Goal: Ask a question: Seek information or help from site administrators or community

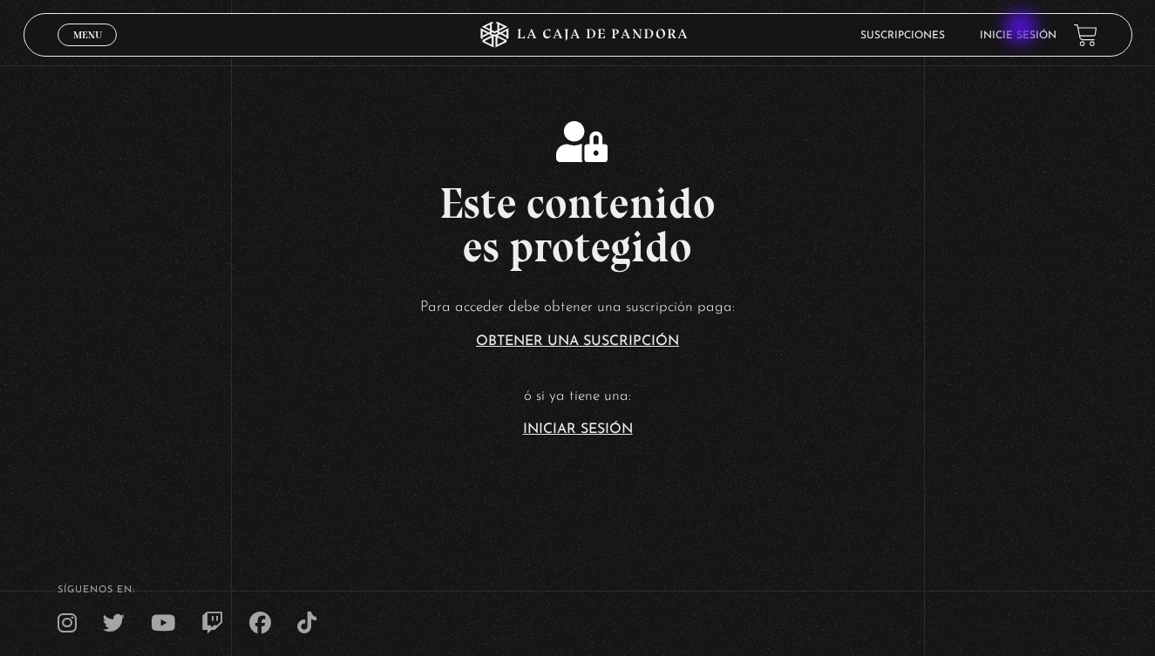
click at [1023, 31] on li "Inicie sesión" at bounding box center [1018, 35] width 77 height 27
click at [1032, 37] on link "Inicie sesión" at bounding box center [1018, 36] width 77 height 10
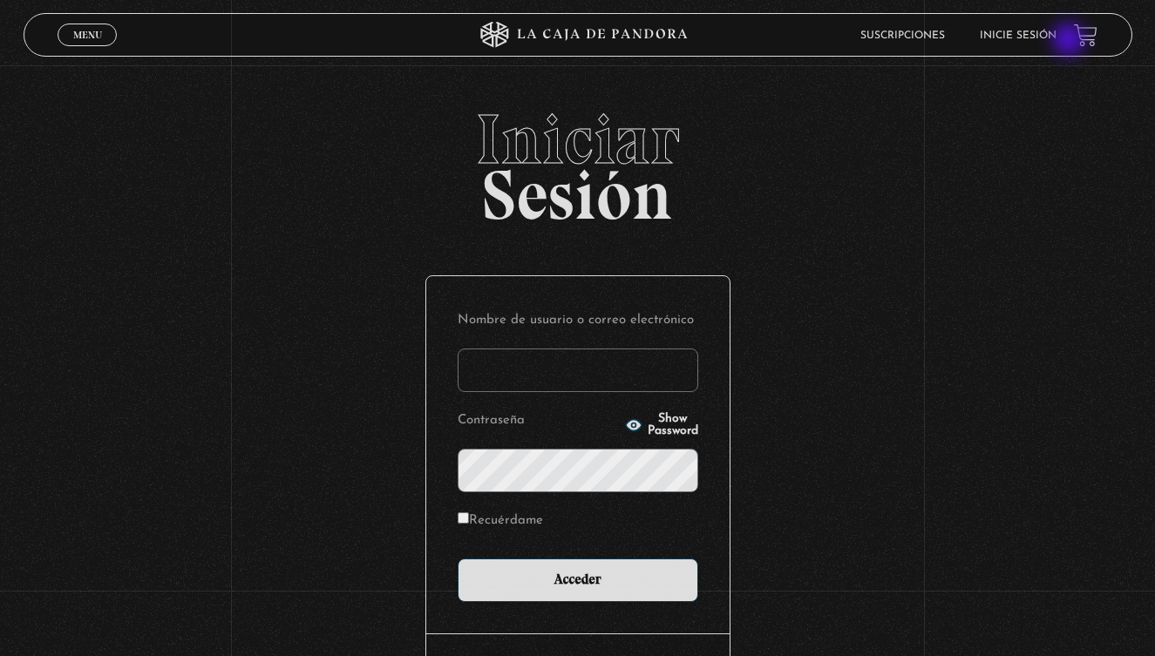
type input "[EMAIL_ADDRESS][DOMAIN_NAME]"
click at [577, 579] on input "Acceder" at bounding box center [578, 581] width 241 height 44
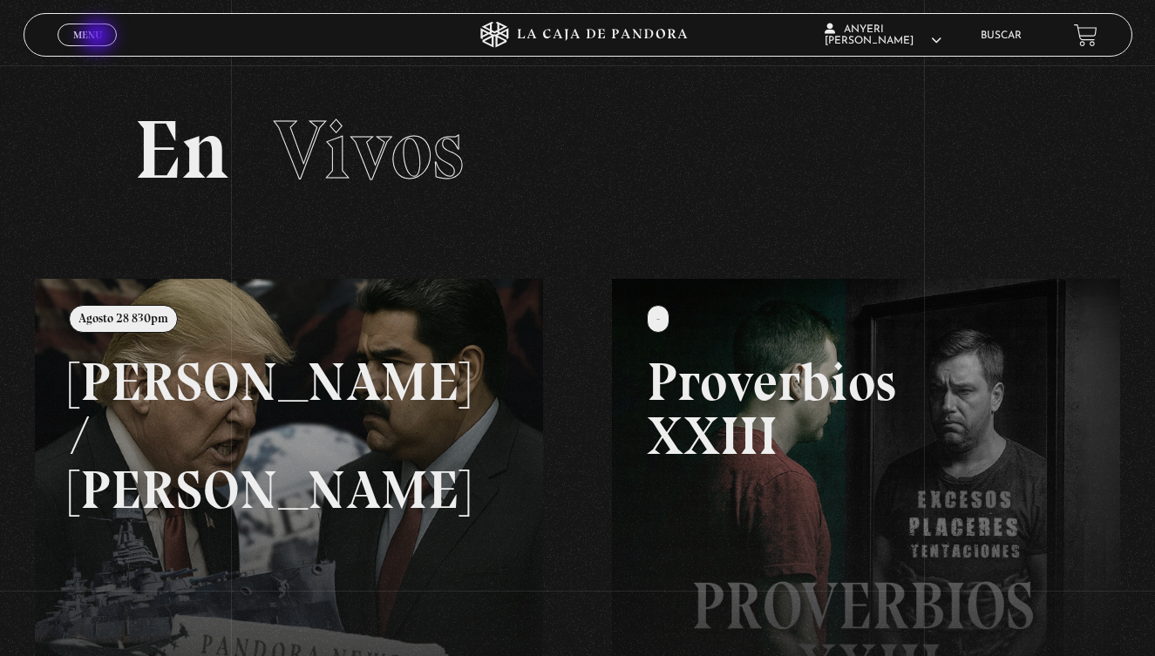
click at [97, 37] on span "Menu" at bounding box center [87, 35] width 29 height 10
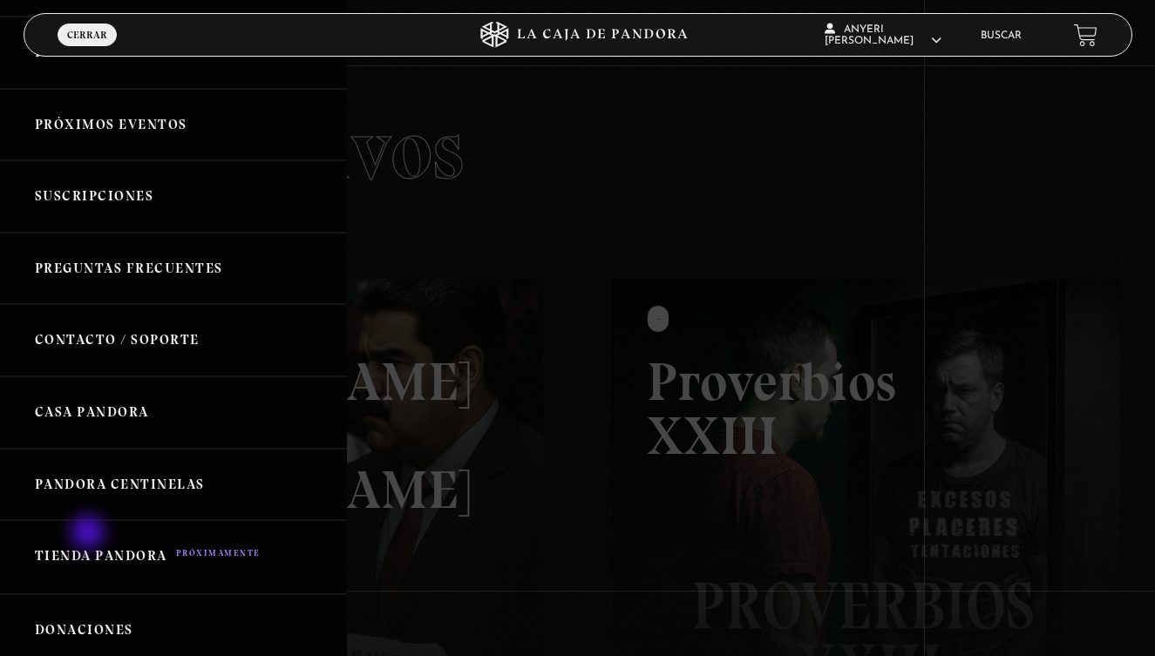
scroll to position [270, 0]
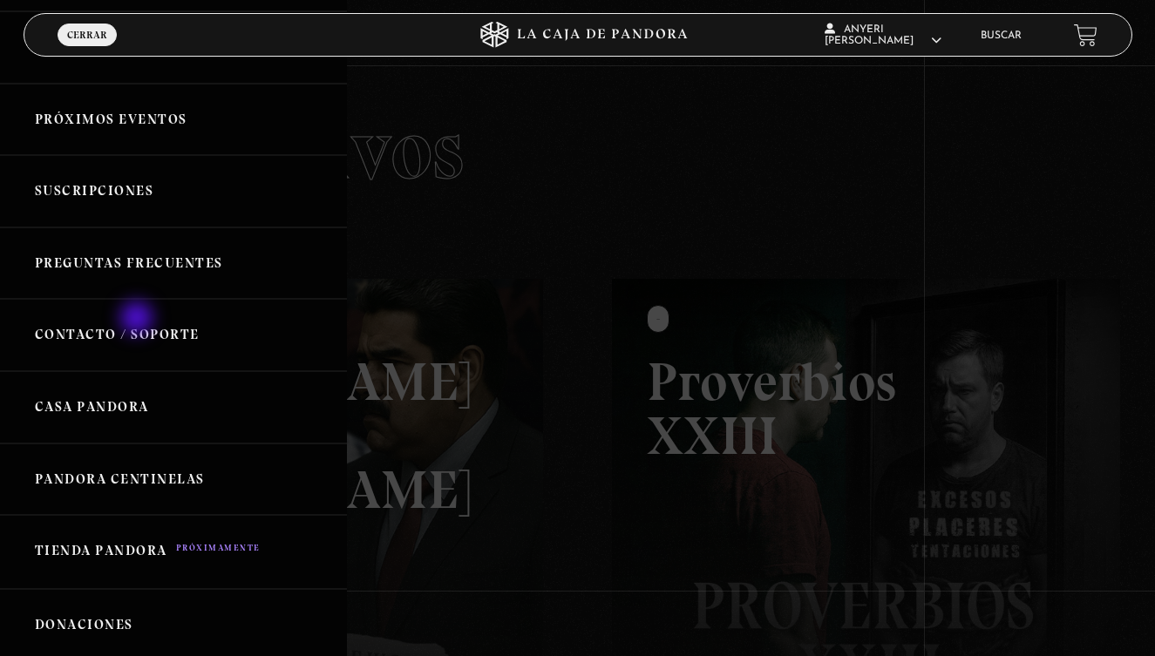
click at [139, 320] on link "Contacto / Soporte" at bounding box center [173, 335] width 347 height 72
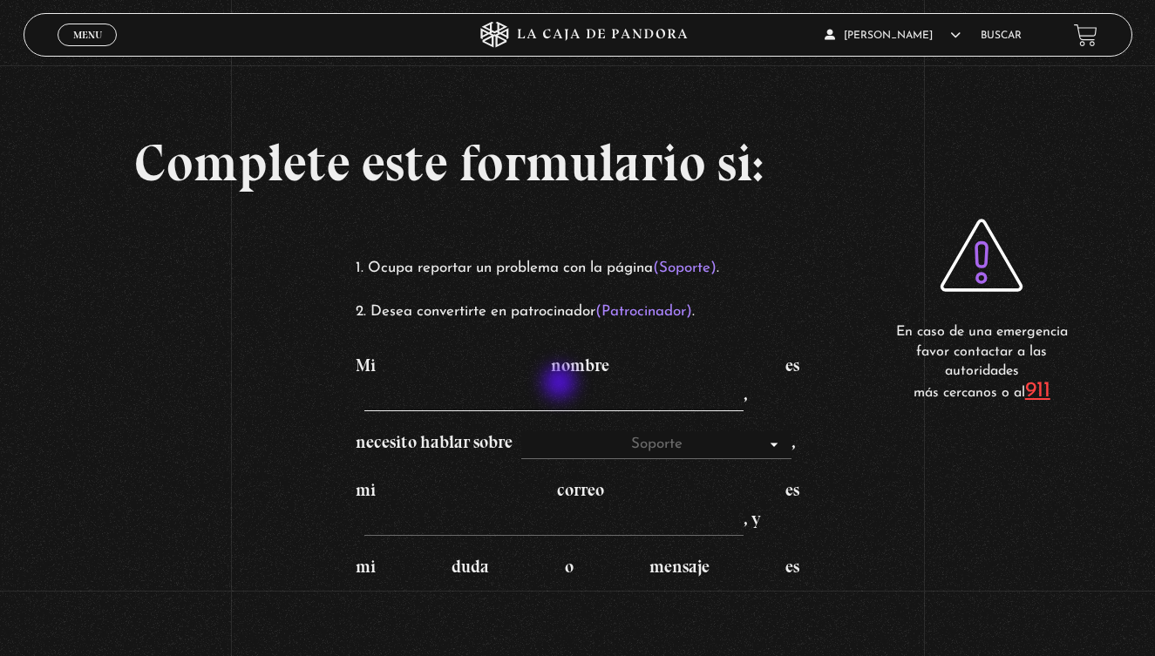
drag, startPoint x: 562, startPoint y: 386, endPoint x: 528, endPoint y: 397, distance: 35.6
click at [527, 396] on input "Mi nombre es ," at bounding box center [553, 398] width 379 height 28
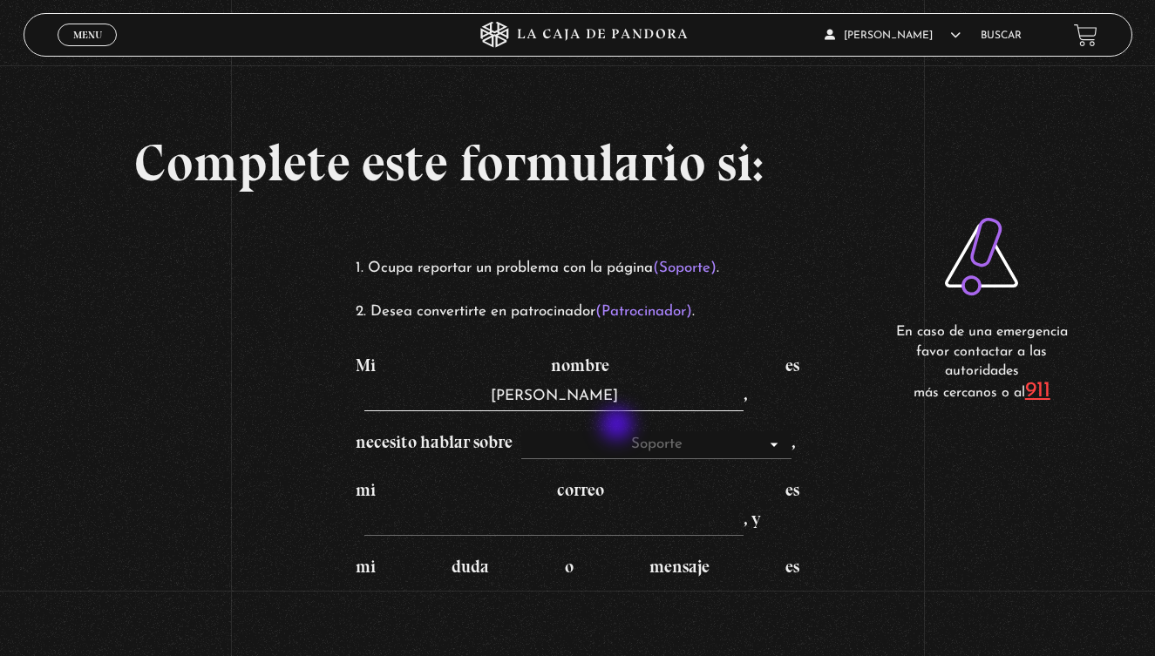
type input "[PERSON_NAME]"
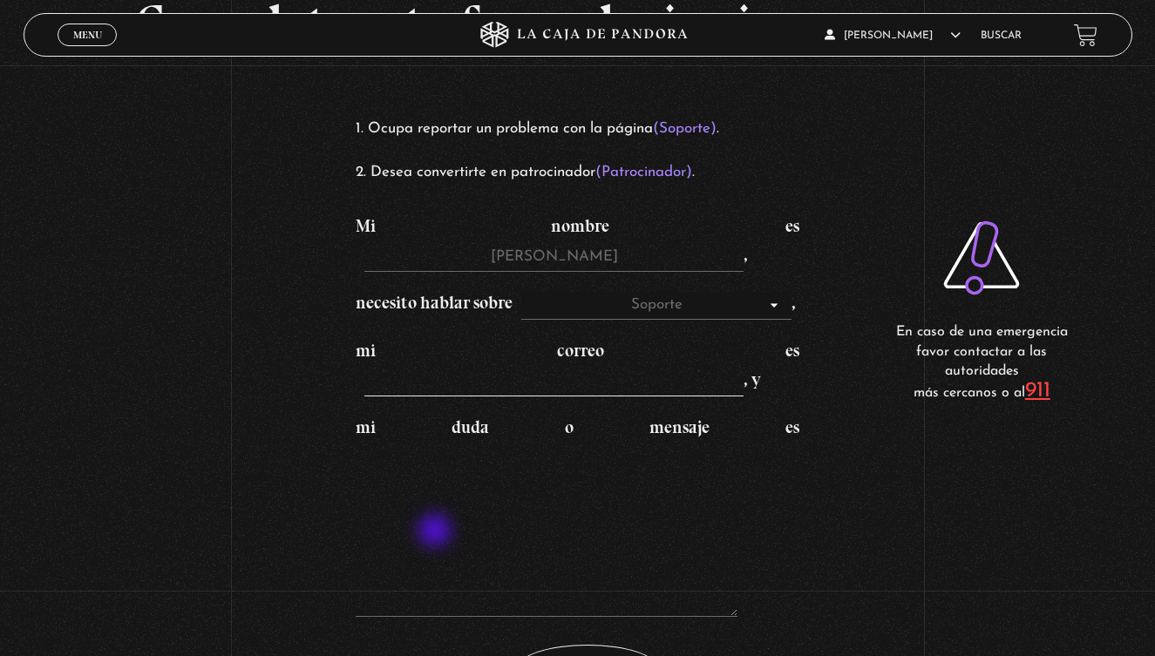
scroll to position [156, 0]
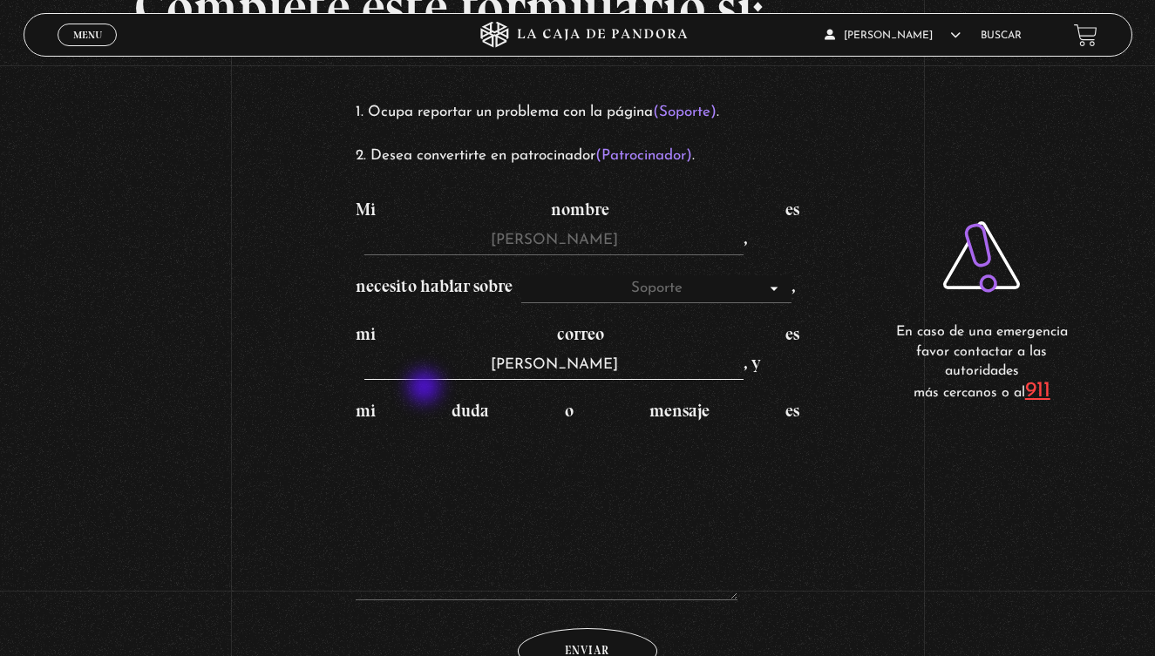
click at [587, 656] on input "Enviar" at bounding box center [587, 651] width 139 height 46
type input "anyeri_barra"
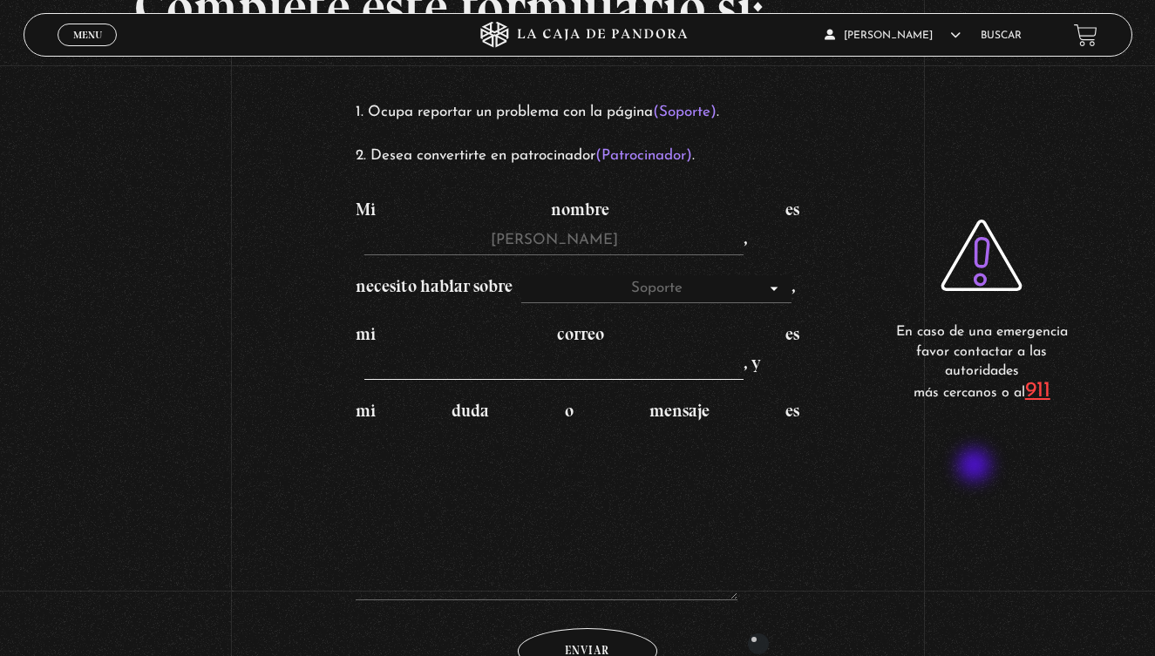
type input "anyeri_barrantes@hotmail.com"
click at [502, 518] on textarea "mi duda o mensaje es" at bounding box center [547, 513] width 382 height 174
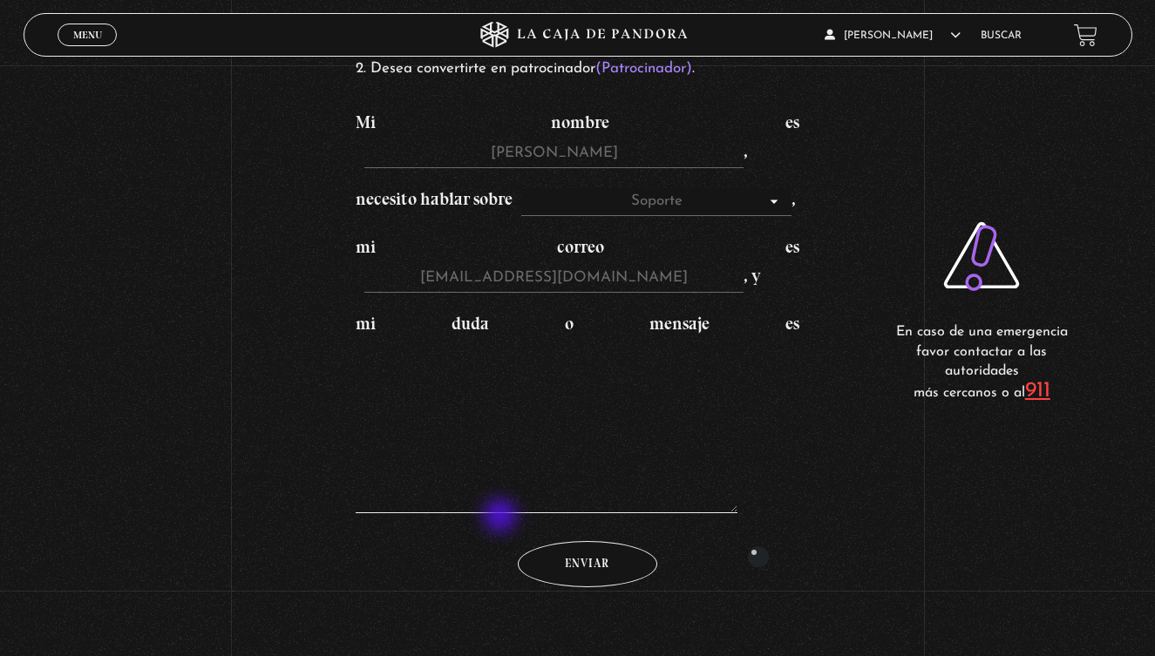
scroll to position [248, 0]
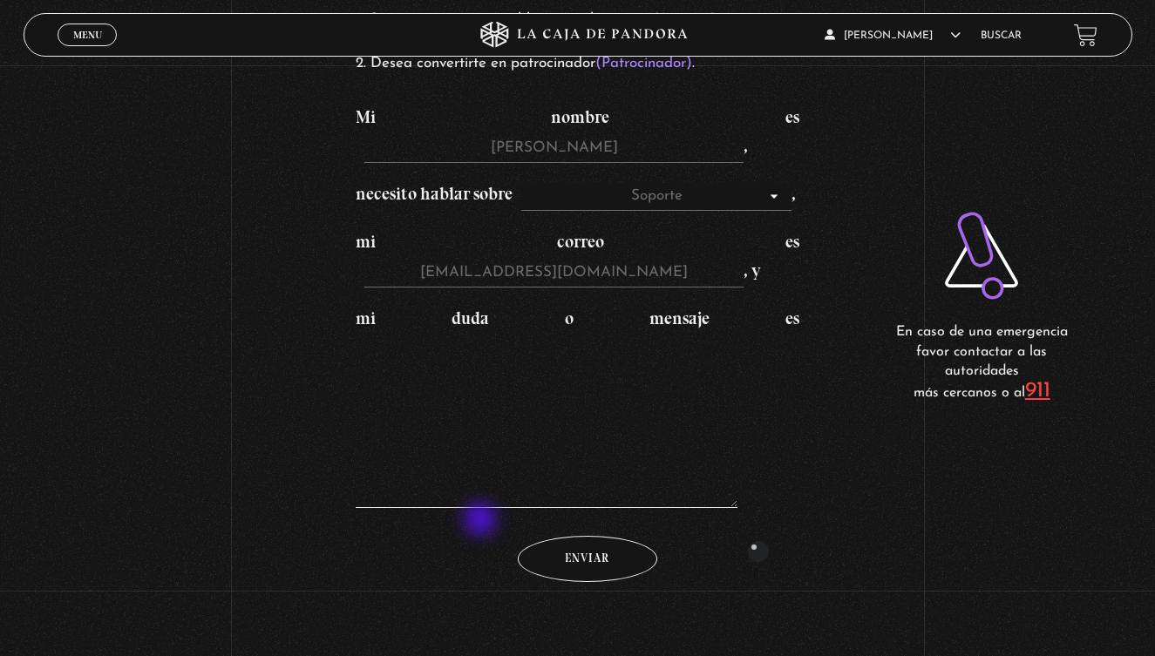
click at [481, 508] on textarea "mi duda o mensaje es" at bounding box center [547, 421] width 382 height 174
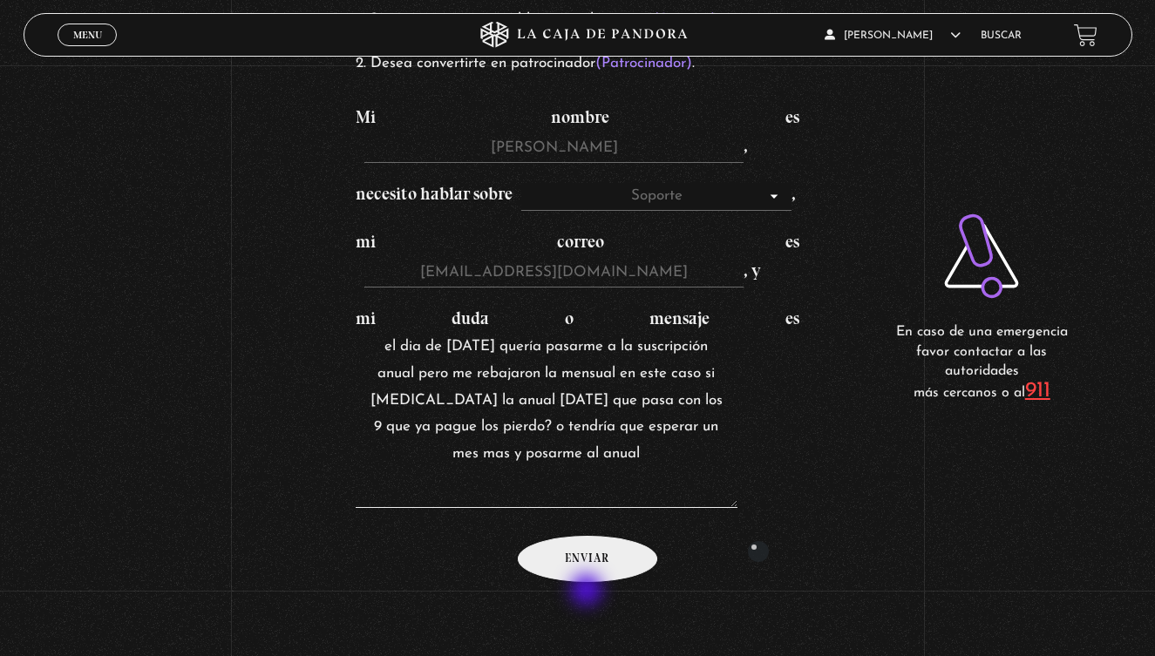
type textarea "el dia de ayer quería pasarme a la suscripción anual pero me rebajaron la mensu…"
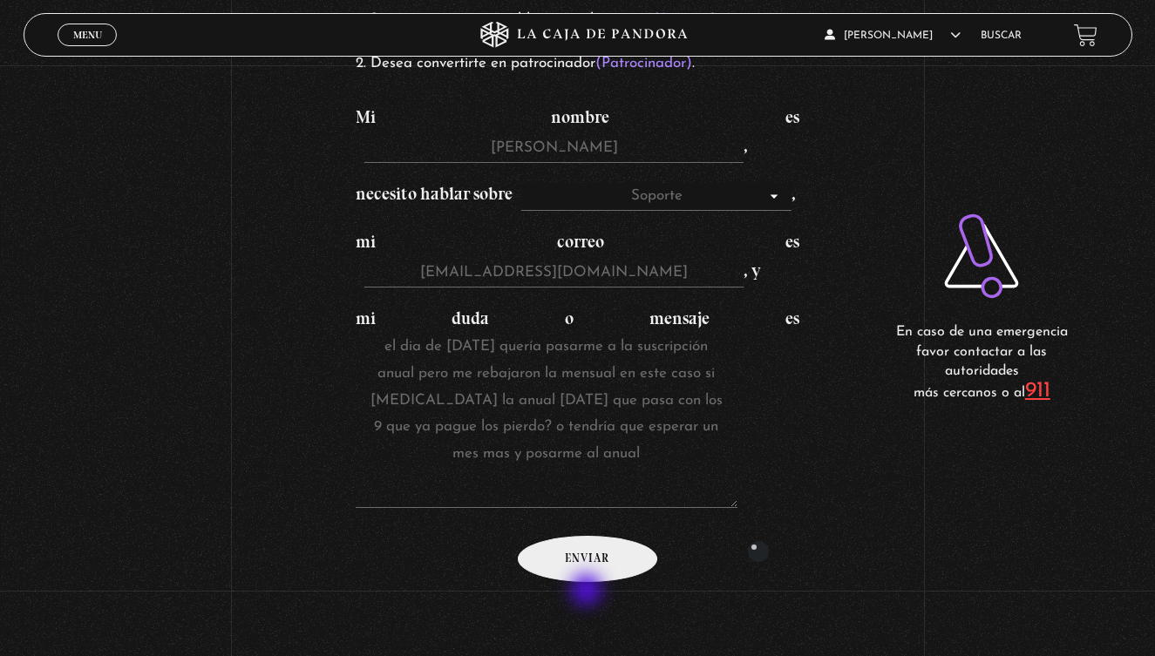
click at [584, 582] on input "Enviar" at bounding box center [587, 559] width 139 height 46
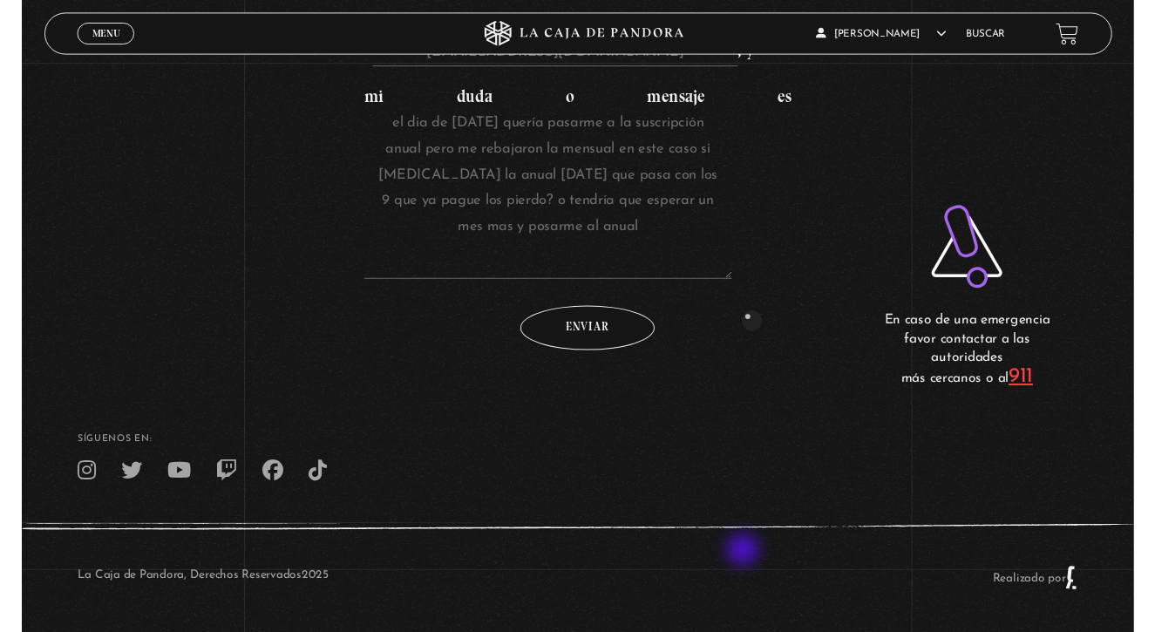
scroll to position [493, 0]
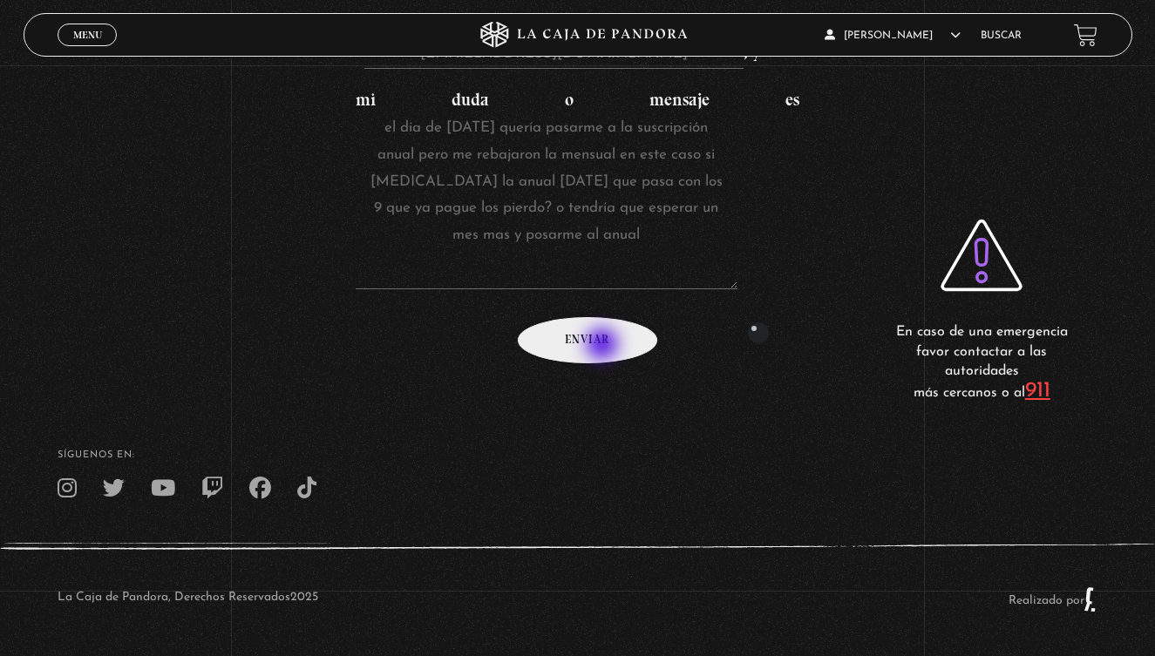
click at [604, 344] on input "Enviar" at bounding box center [587, 340] width 139 height 46
click at [604, 343] on input "Enviar" at bounding box center [587, 340] width 139 height 46
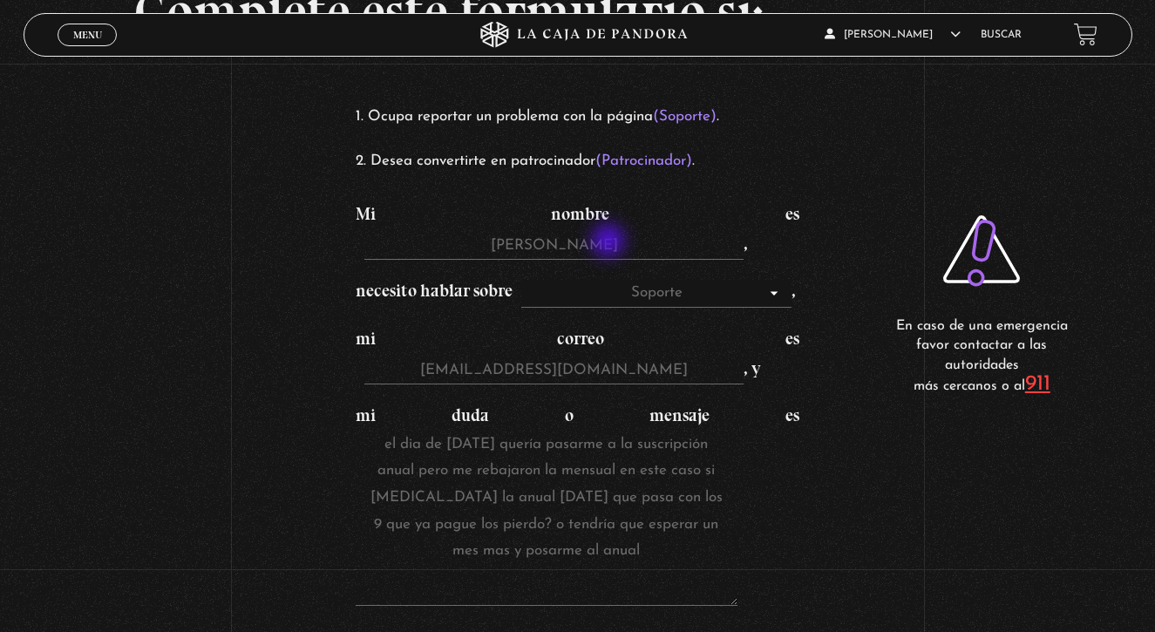
scroll to position [144, 0]
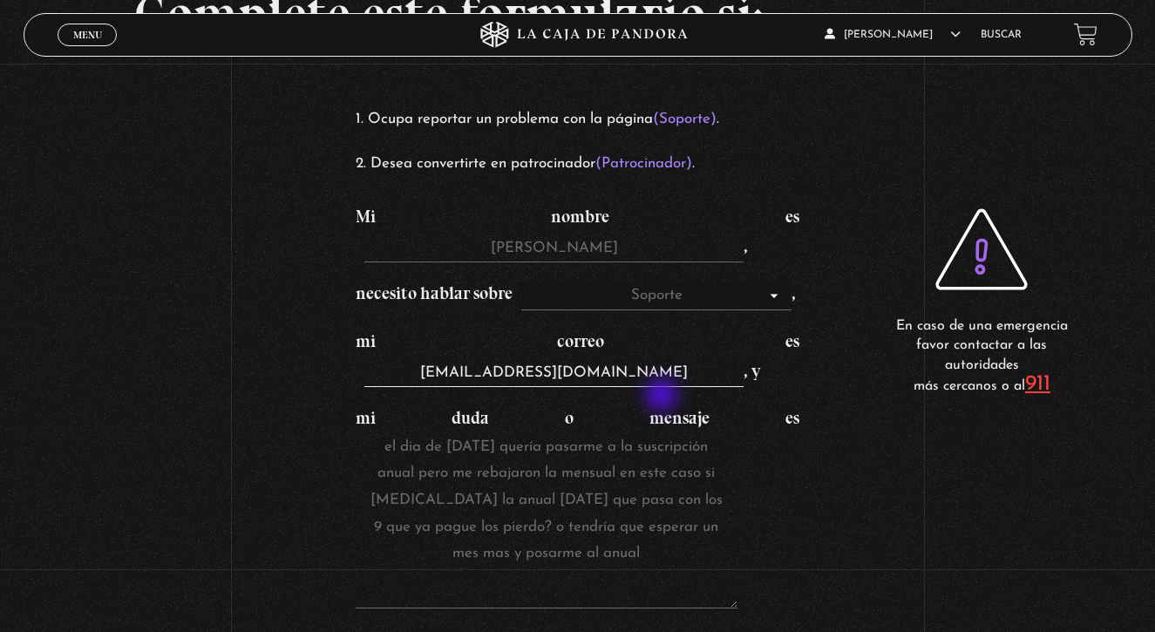
click at [663, 388] on input "anyeri_barrantes@hotmail.com" at bounding box center [553, 374] width 379 height 28
click at [699, 388] on input "anyeri_barrantes@hotmail.com" at bounding box center [553, 374] width 379 height 28
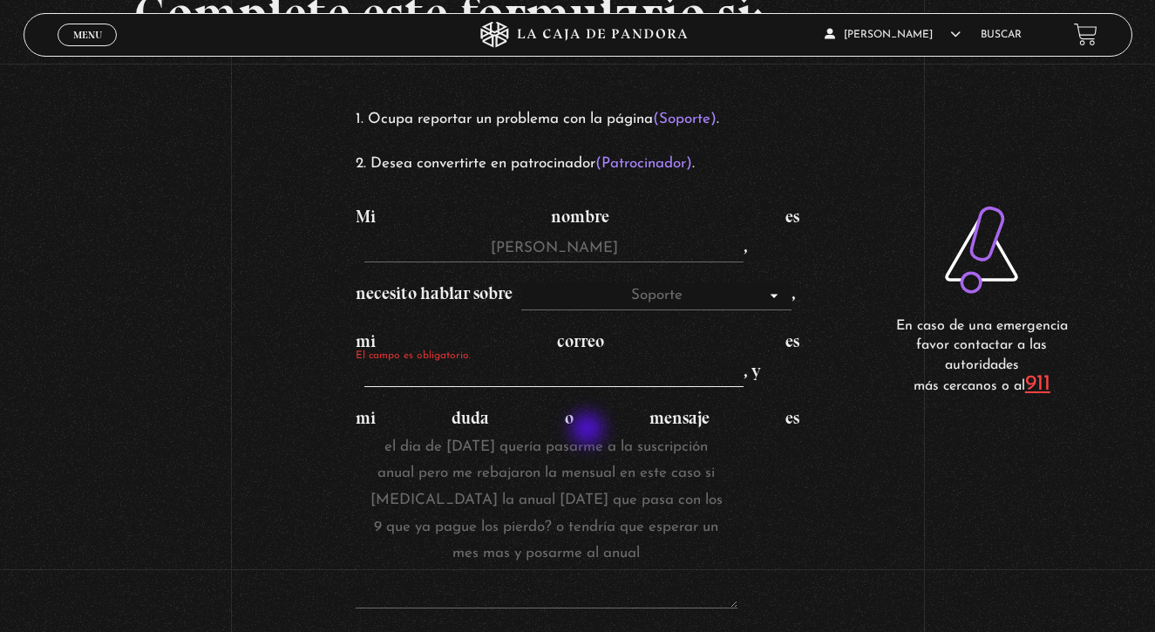
type input "anyeri_barrantes@hotmail.com"
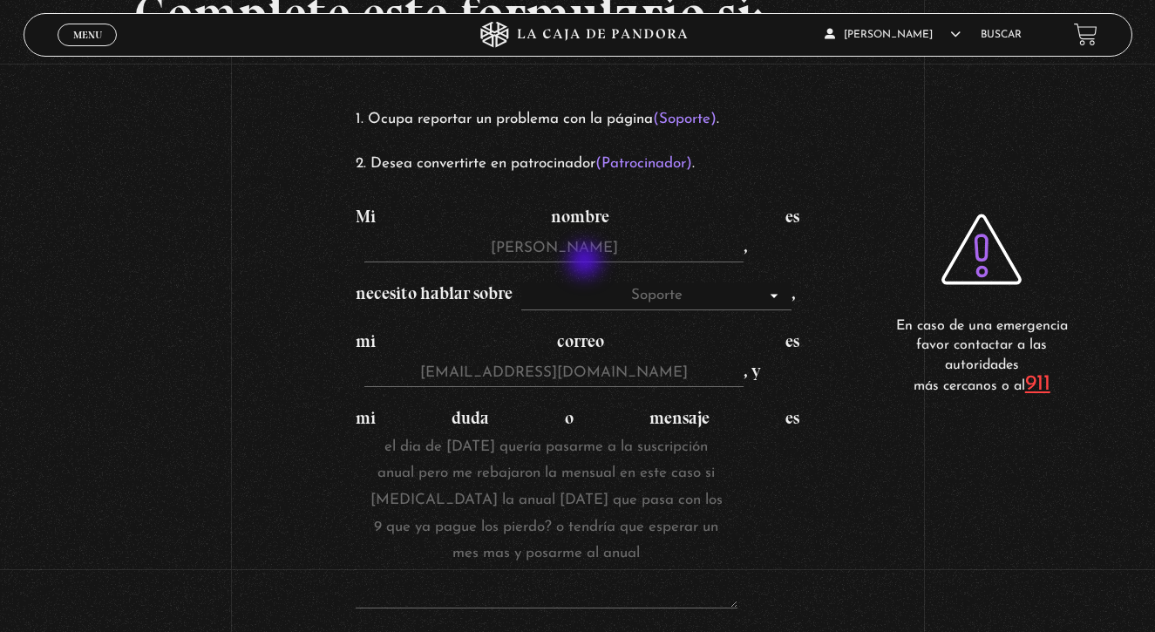
click at [587, 262] on form "Mi nombre es anyeri , necesito hablar sobre Soporte Patrocinadores , mi correo …" at bounding box center [578, 442] width 444 height 479
click at [580, 249] on input "anyeri" at bounding box center [553, 249] width 379 height 28
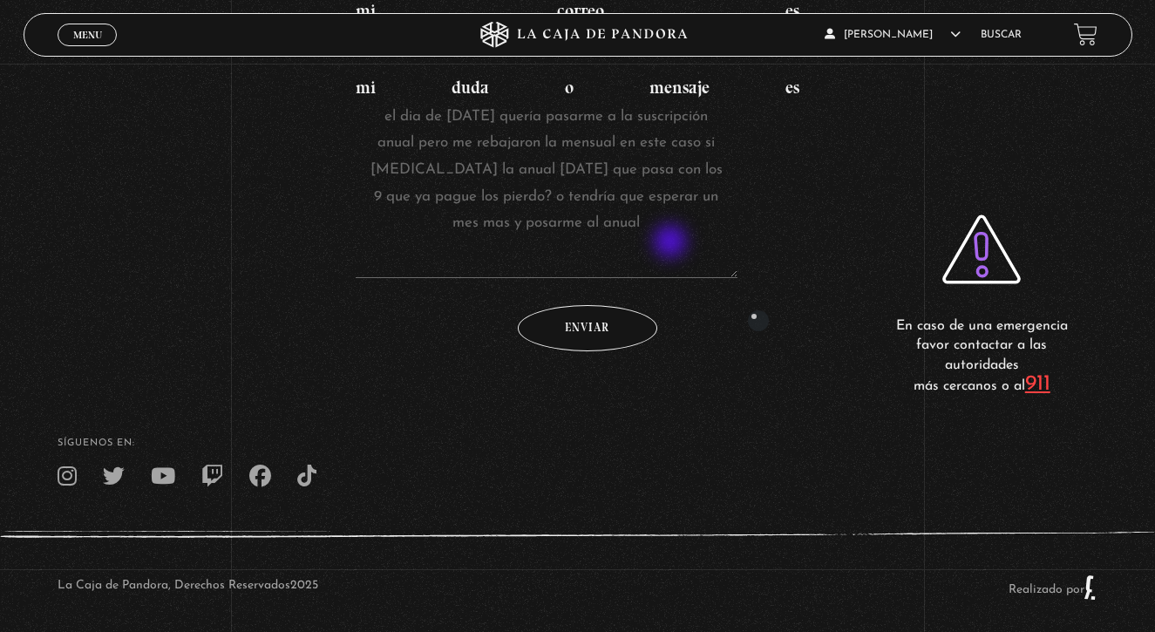
scroll to position [492, 0]
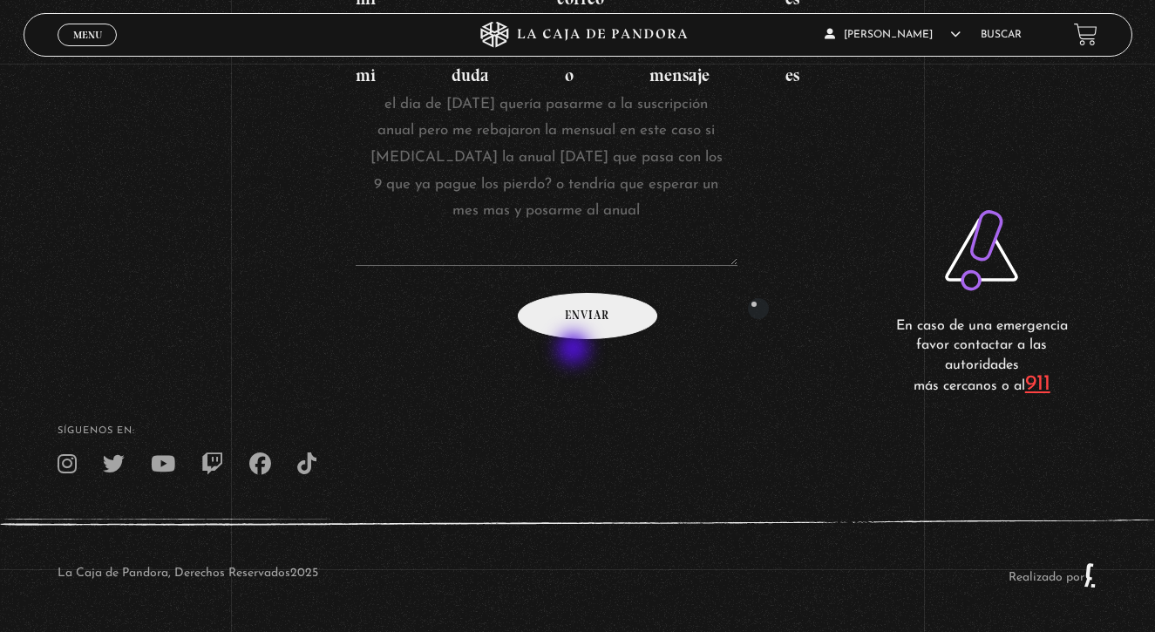
type input "anyeri barrantes"
click at [575, 339] on input "Enviar" at bounding box center [587, 316] width 139 height 46
click at [576, 339] on input "Enviar" at bounding box center [587, 316] width 139 height 46
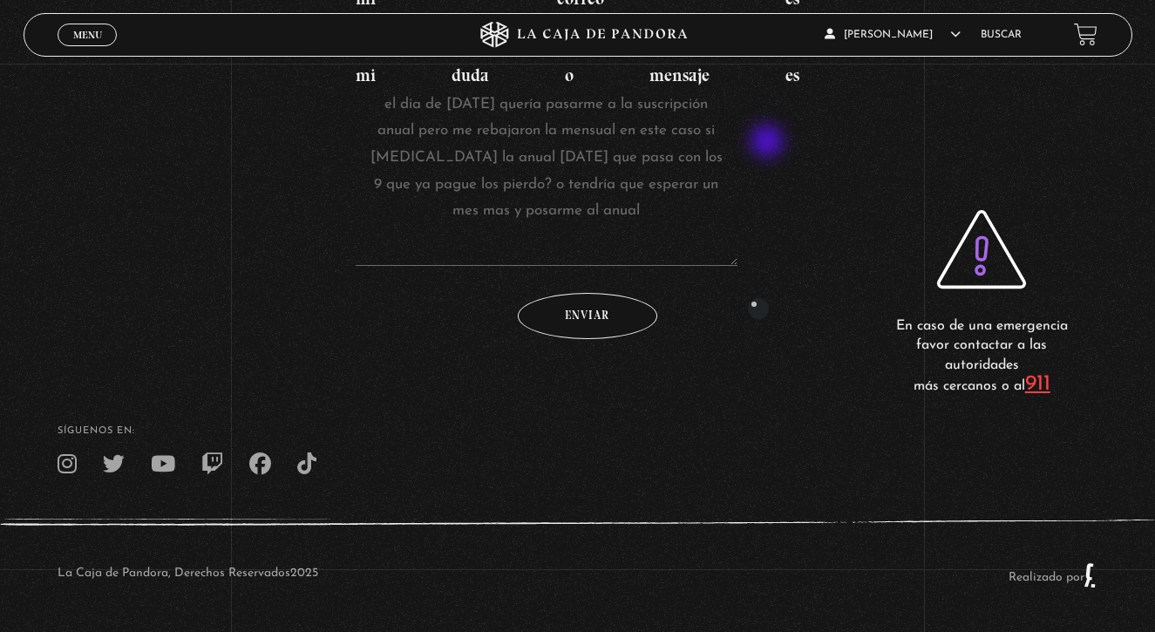
scroll to position [512, 0]
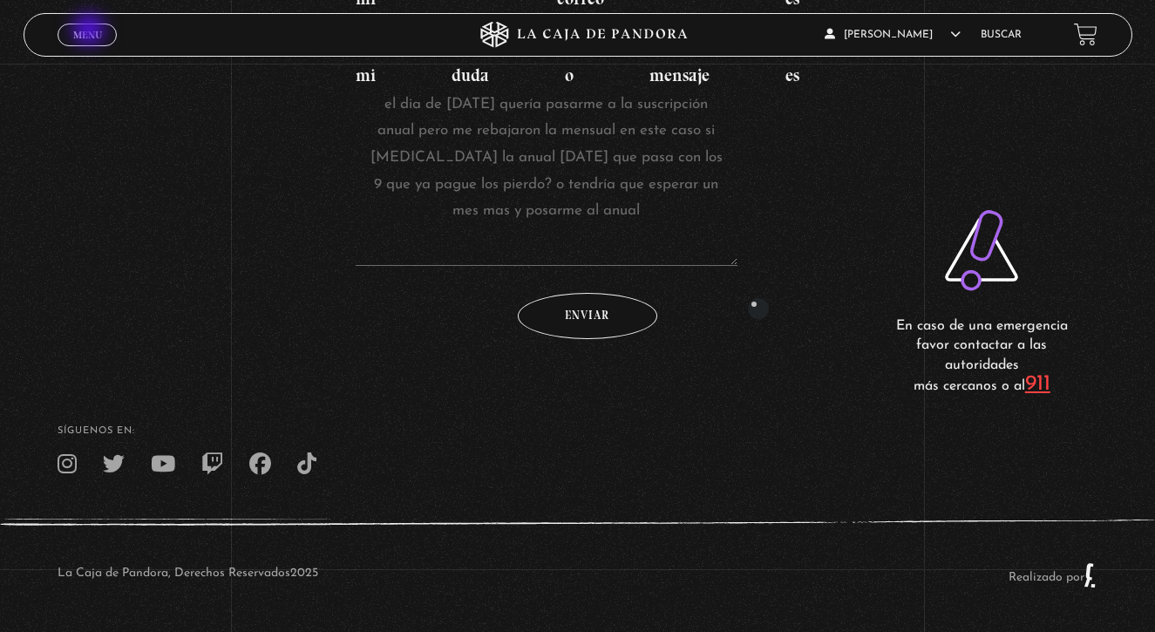
click at [91, 31] on span "Menu" at bounding box center [87, 35] width 29 height 10
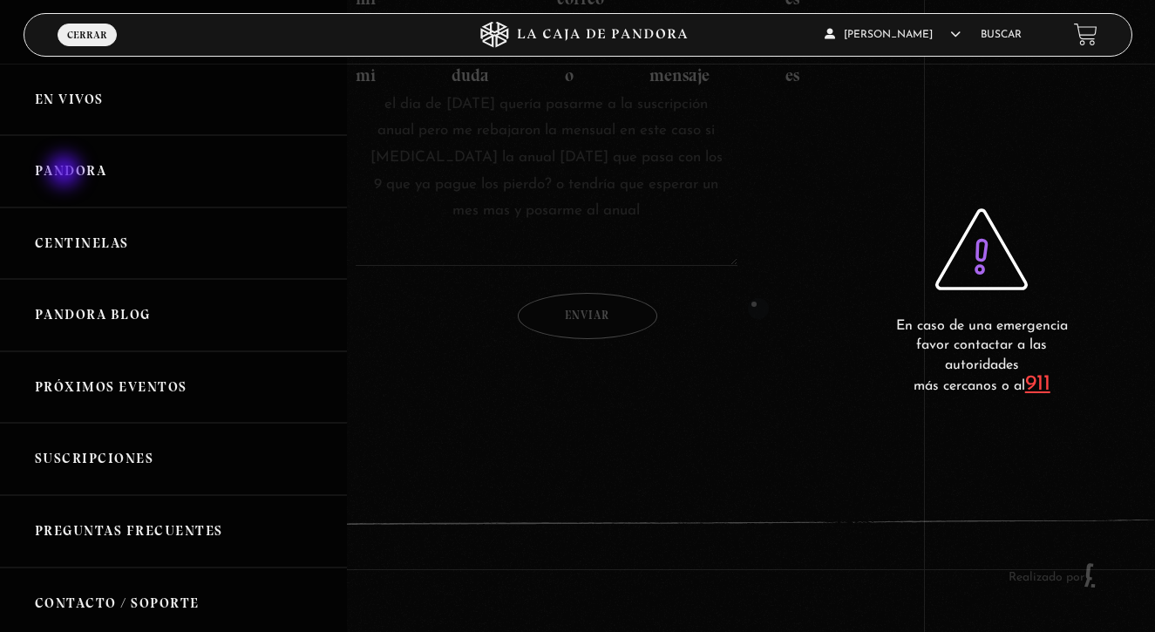
click at [66, 173] on link "Pandora" at bounding box center [173, 171] width 347 height 72
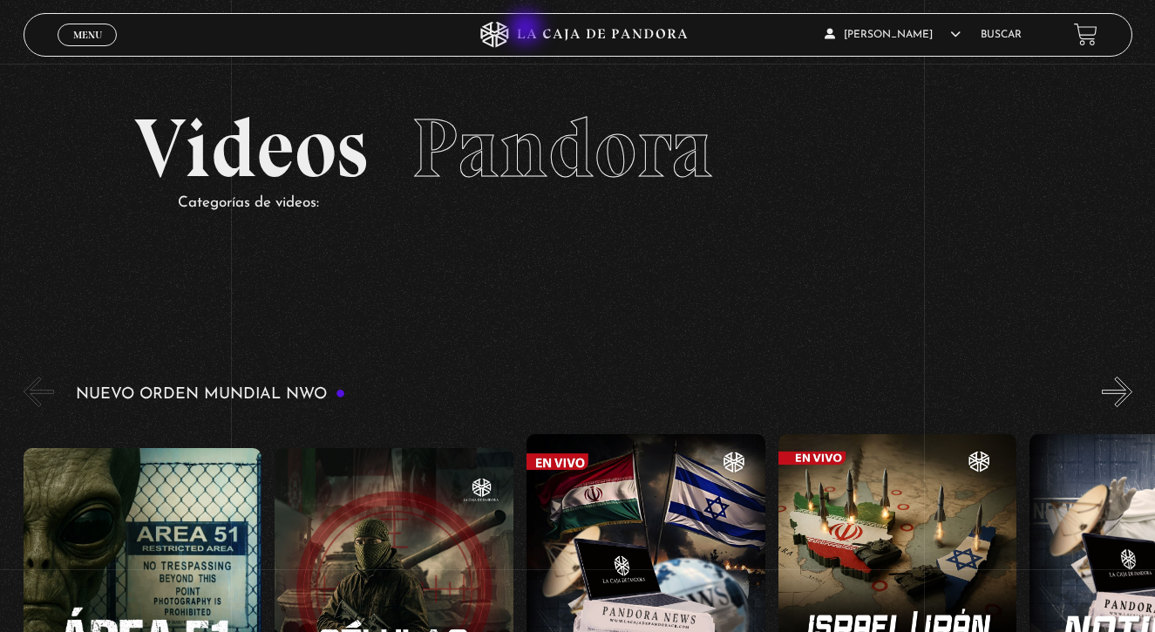
click at [527, 30] on icon at bounding box center [577, 35] width 347 height 26
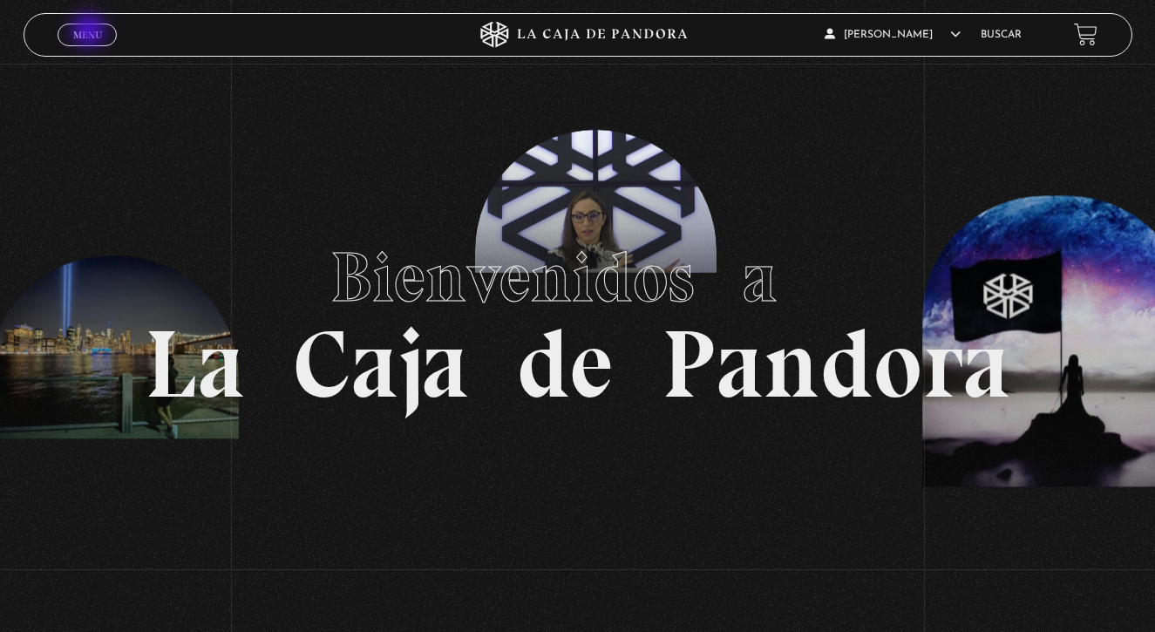
click at [87, 32] on span "Menu" at bounding box center [87, 35] width 29 height 10
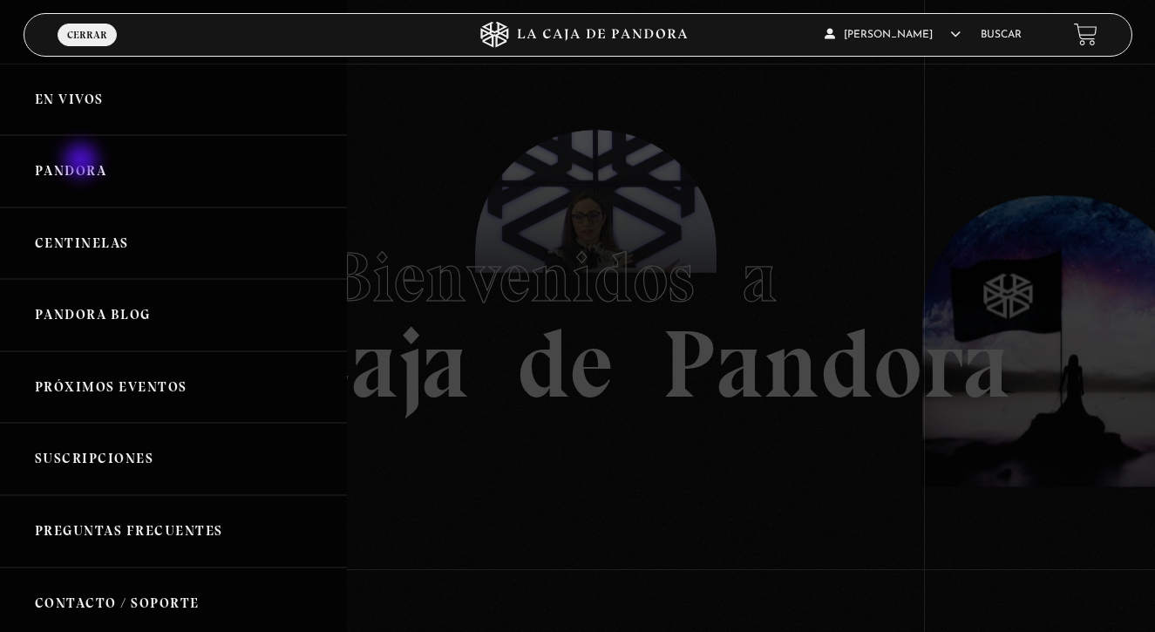
click at [83, 162] on link "Pandora" at bounding box center [173, 171] width 347 height 72
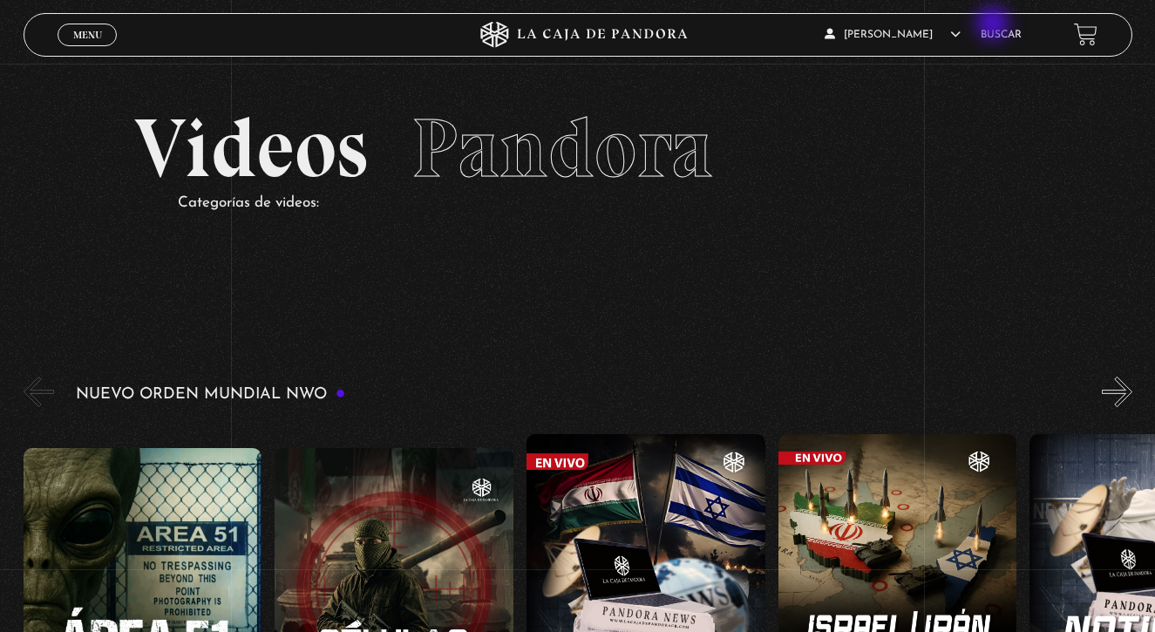
click at [994, 29] on li "Buscar" at bounding box center [1001, 34] width 41 height 27
click at [999, 36] on link "Buscar" at bounding box center [1001, 35] width 41 height 10
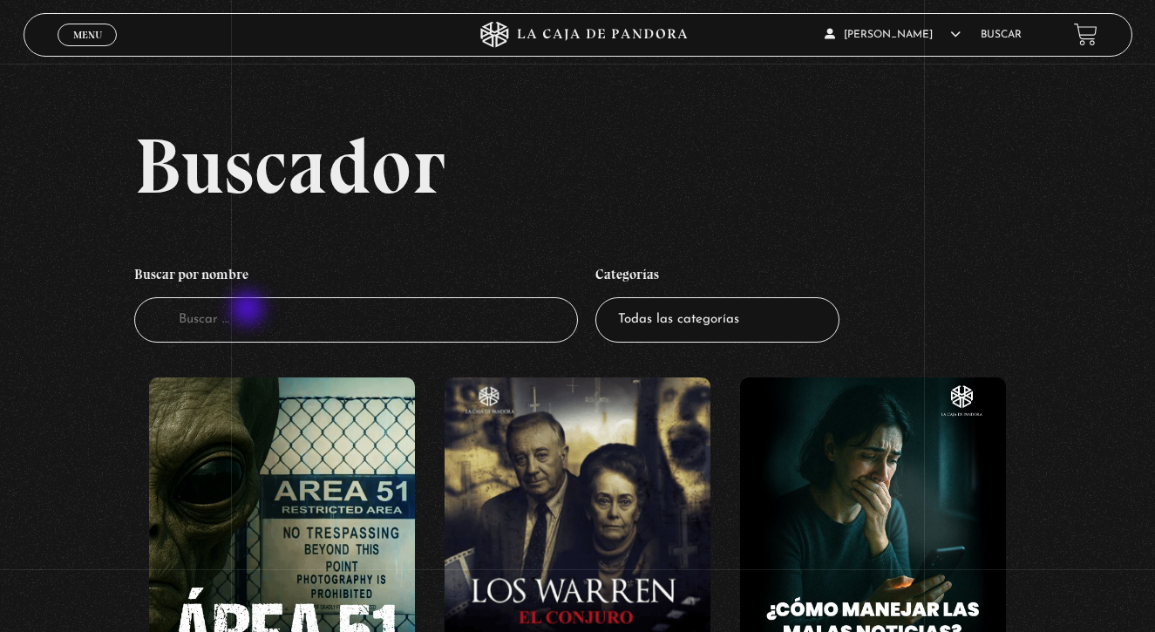
click at [249, 310] on input "Buscador" at bounding box center [356, 320] width 444 height 46
type input "3"
click at [209, 313] on input "3" at bounding box center [356, 320] width 444 height 46
type input "3 am"
click at [242, 327] on input "3 am" at bounding box center [356, 320] width 444 height 46
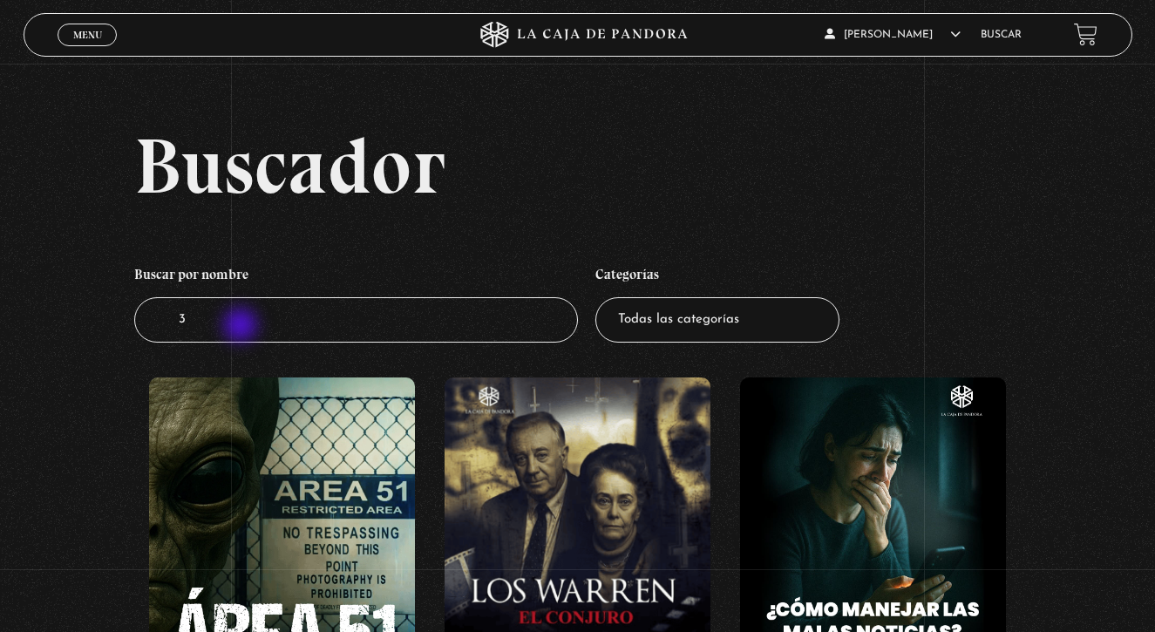
type input "3"
click at [204, 322] on input "3" at bounding box center [356, 320] width 444 height 46
type input "3:"
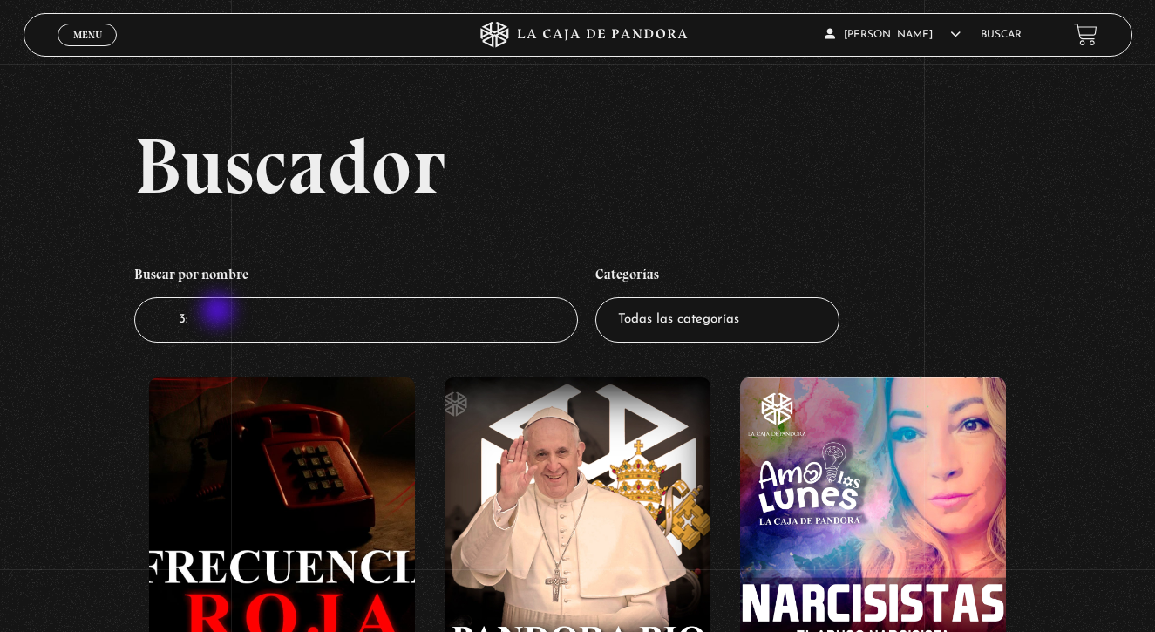
click at [220, 312] on input "3:" at bounding box center [356, 320] width 444 height 46
type input "3:00 am"
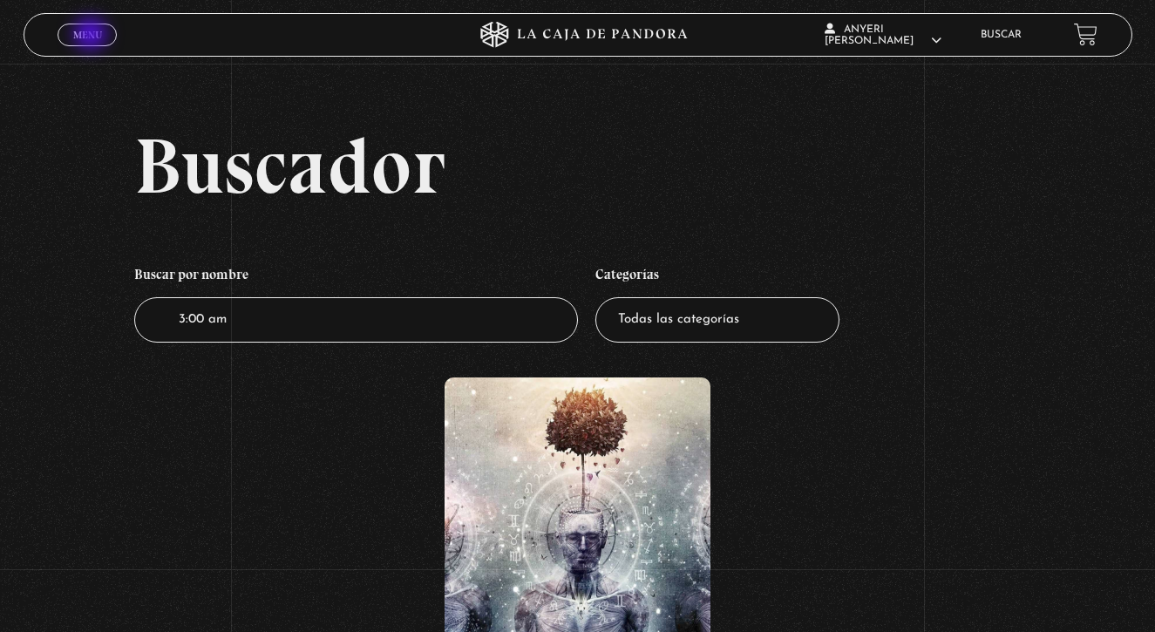
click at [92, 36] on span "Menu" at bounding box center [87, 35] width 29 height 10
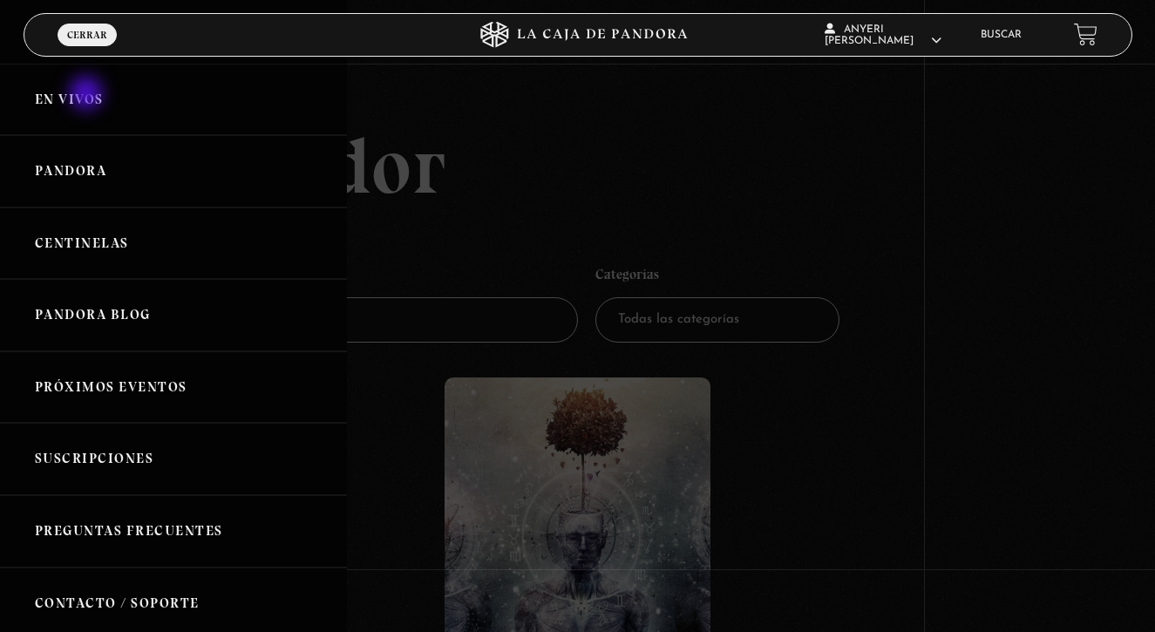
click at [88, 94] on link "En vivos" at bounding box center [173, 100] width 347 height 72
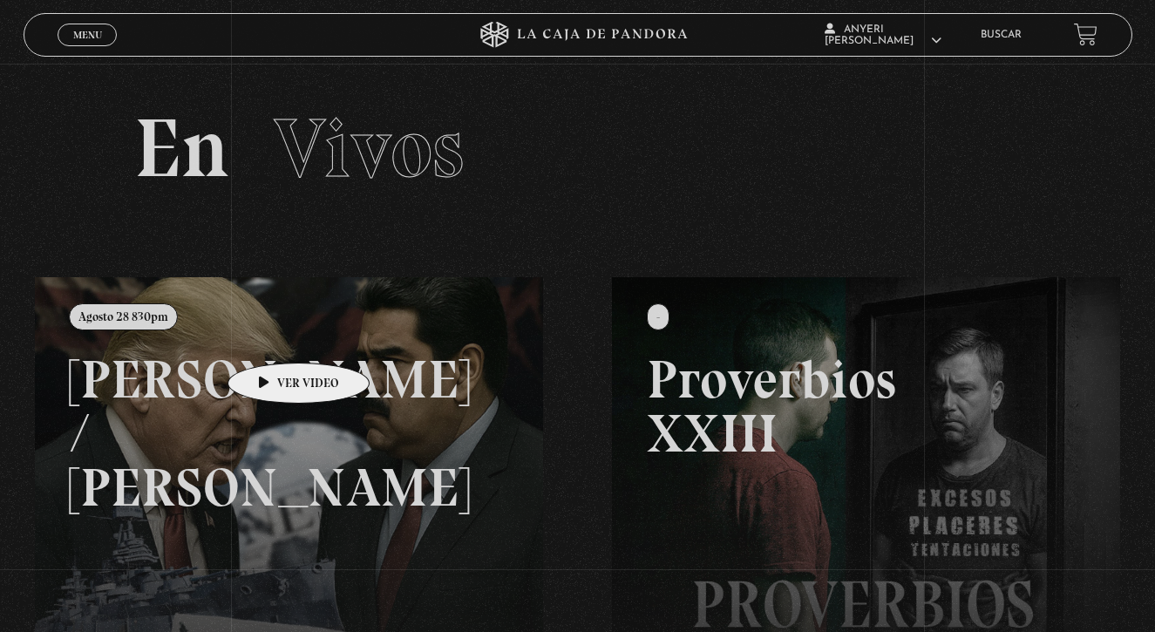
click at [272, 340] on link at bounding box center [612, 593] width 1155 height 632
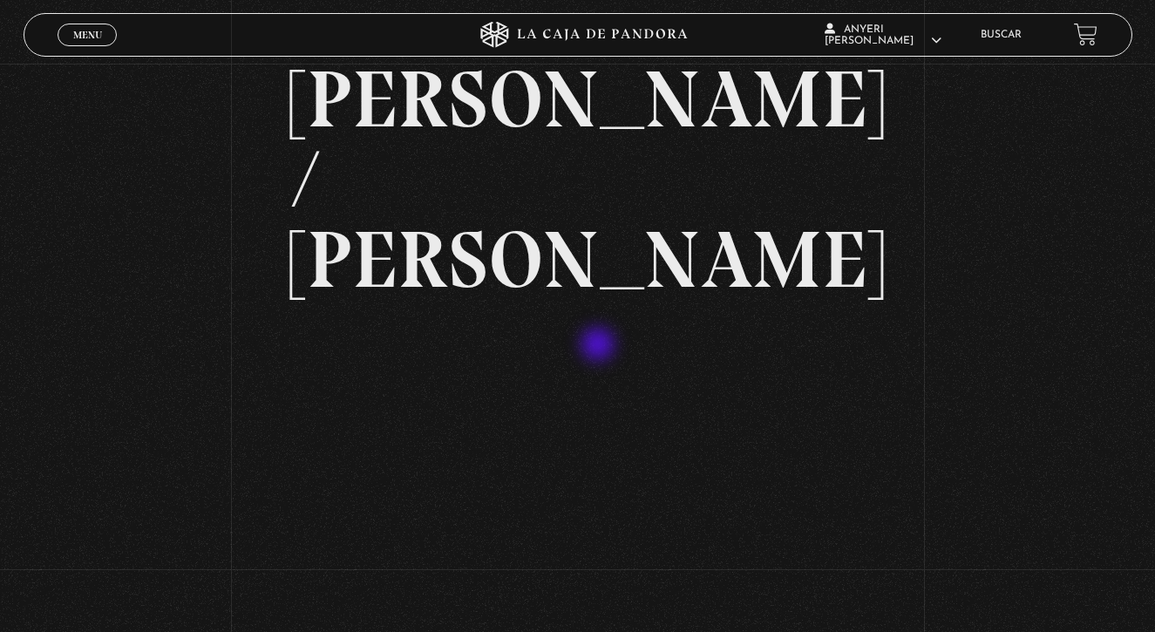
scroll to position [104, 0]
